Goal: Task Accomplishment & Management: Manage account settings

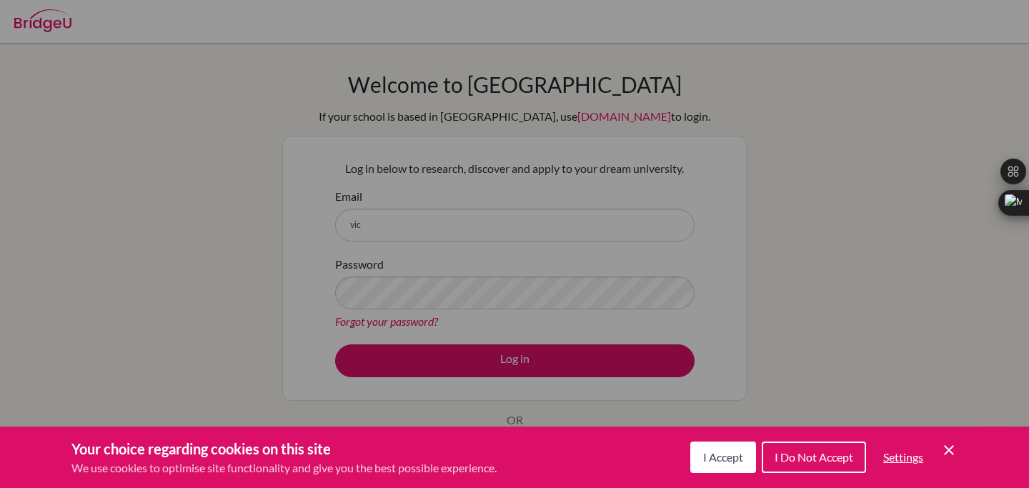
click at [733, 457] on span "I Accept" at bounding box center [723, 457] width 40 height 14
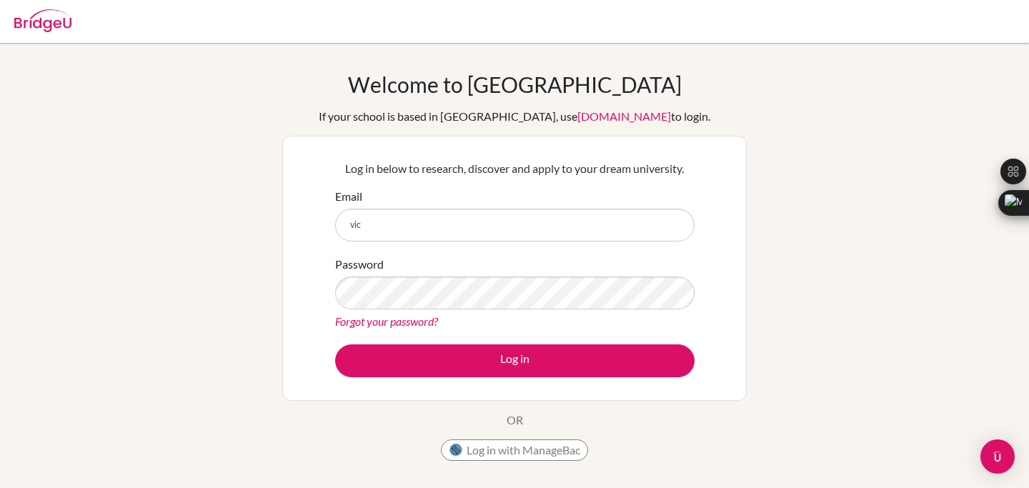
click at [503, 246] on form "Email vic Password Forgot your password? Log in" at bounding box center [514, 282] width 359 height 189
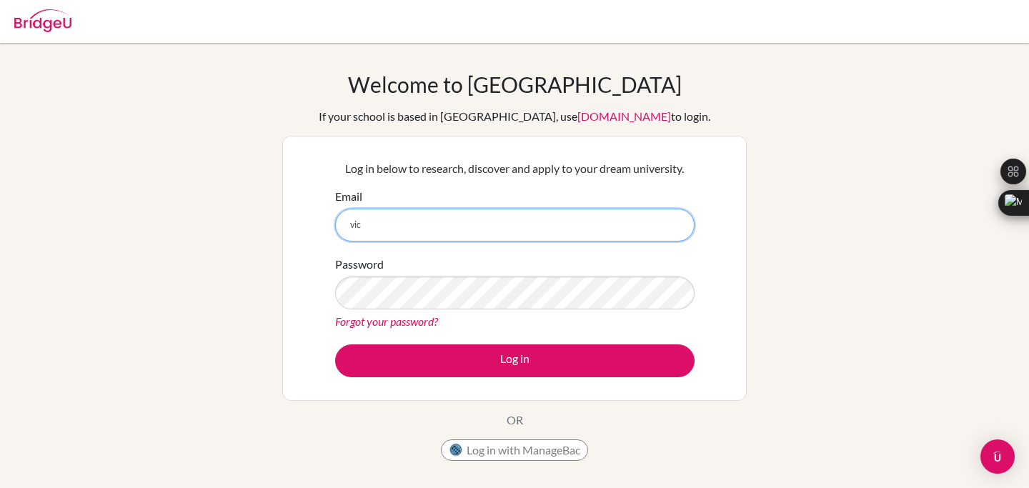
click at [497, 235] on input "vic" at bounding box center [514, 225] width 359 height 33
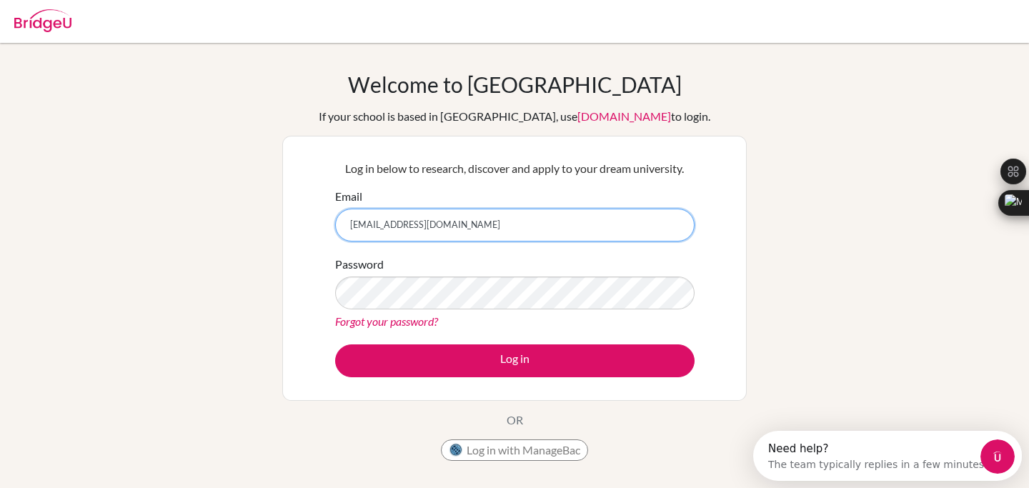
type input "[EMAIL_ADDRESS][DOMAIN_NAME]"
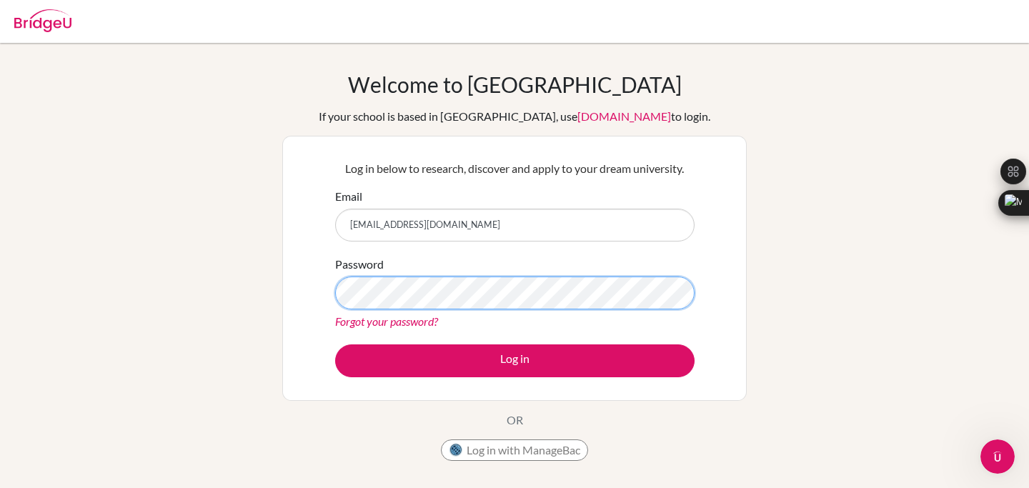
click at [335, 344] on button "Log in" at bounding box center [514, 360] width 359 height 33
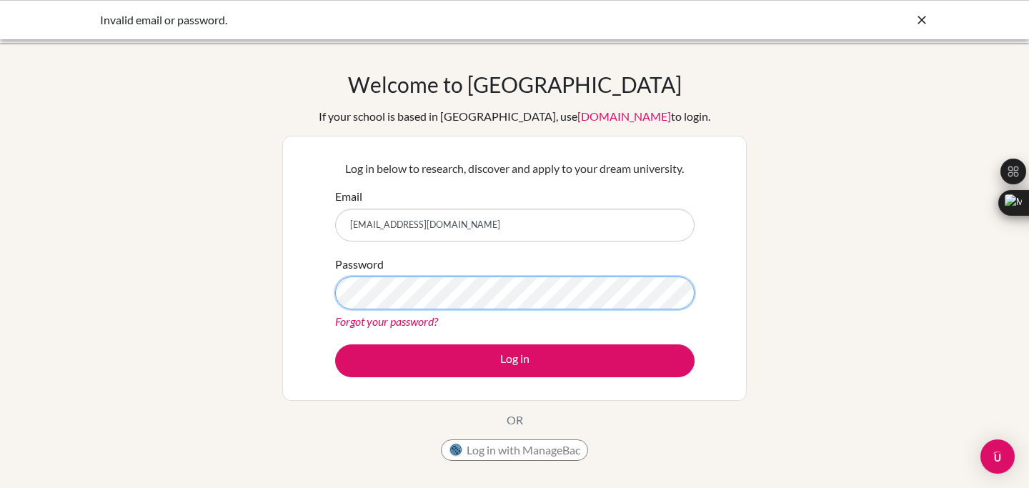
click at [335, 344] on button "Log in" at bounding box center [514, 360] width 359 height 33
